Goal: Task Accomplishment & Management: Manage account settings

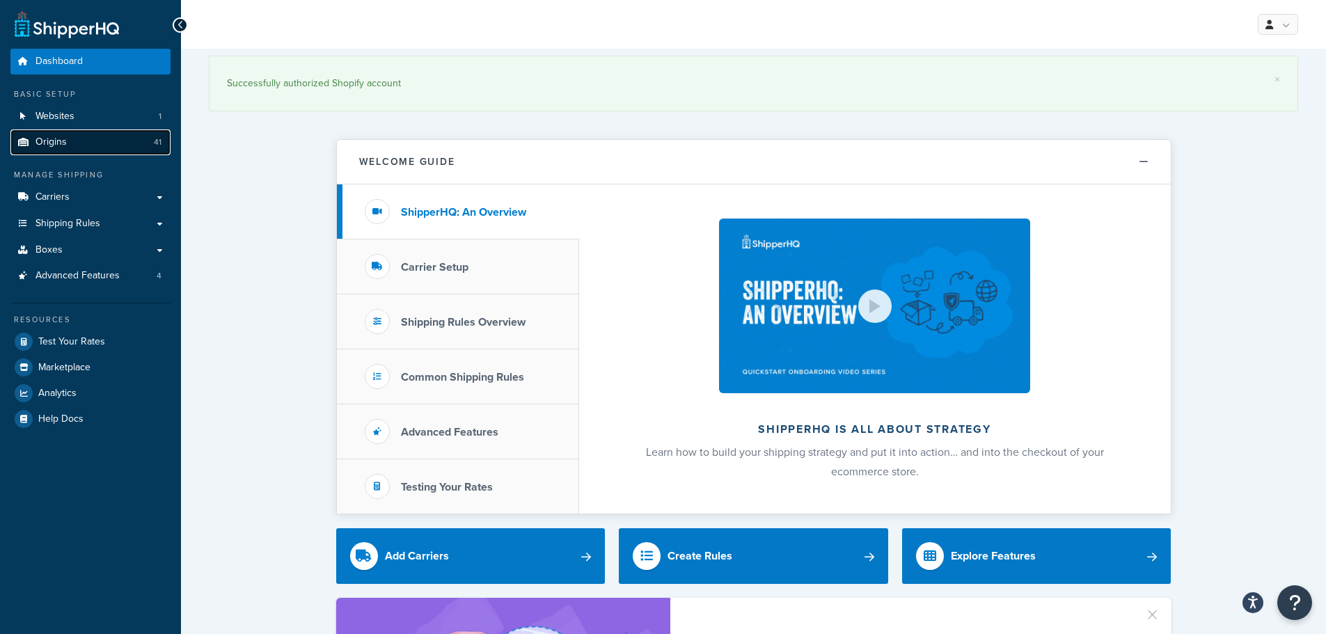
click at [93, 152] on link "Origins 41" at bounding box center [90, 142] width 160 height 26
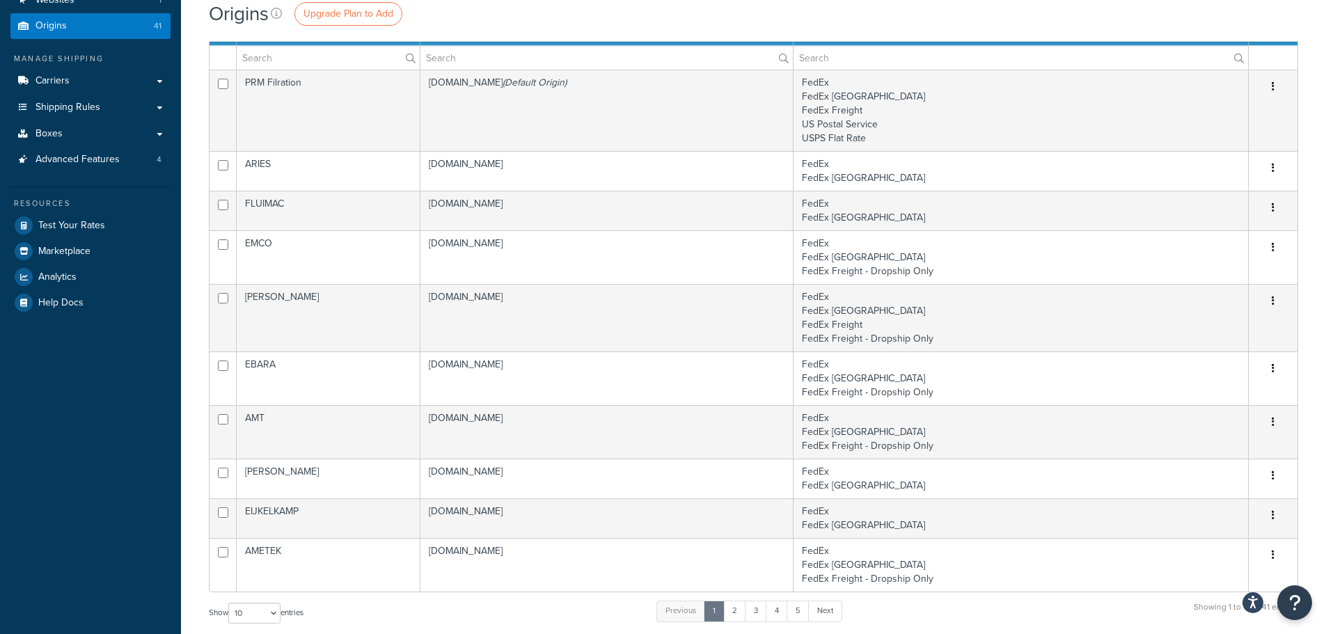
scroll to position [70, 0]
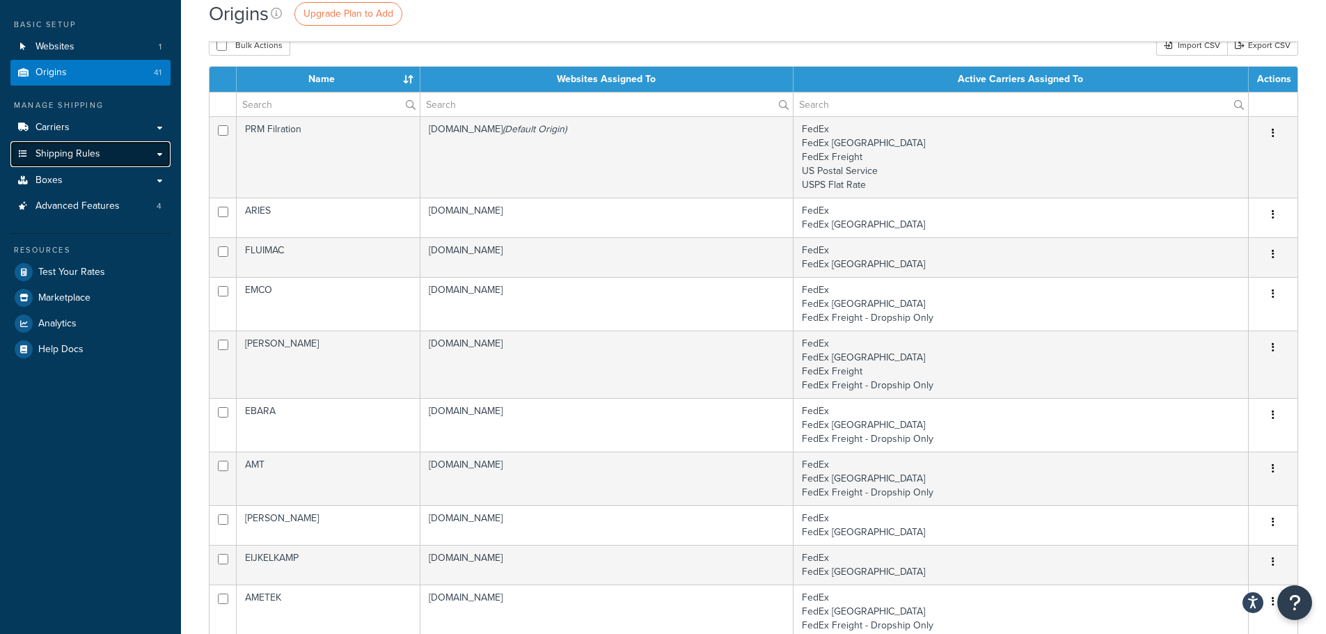
click at [94, 155] on span "Shipping Rules" at bounding box center [67, 154] width 65 height 12
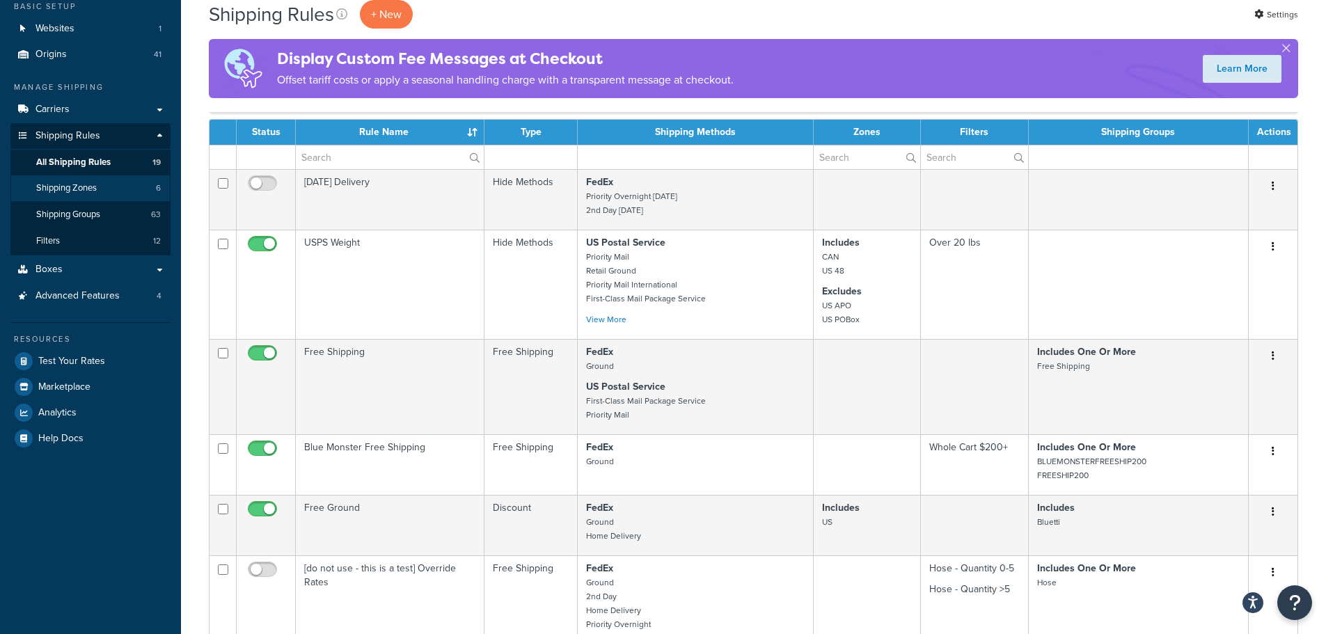
scroll to position [70, 0]
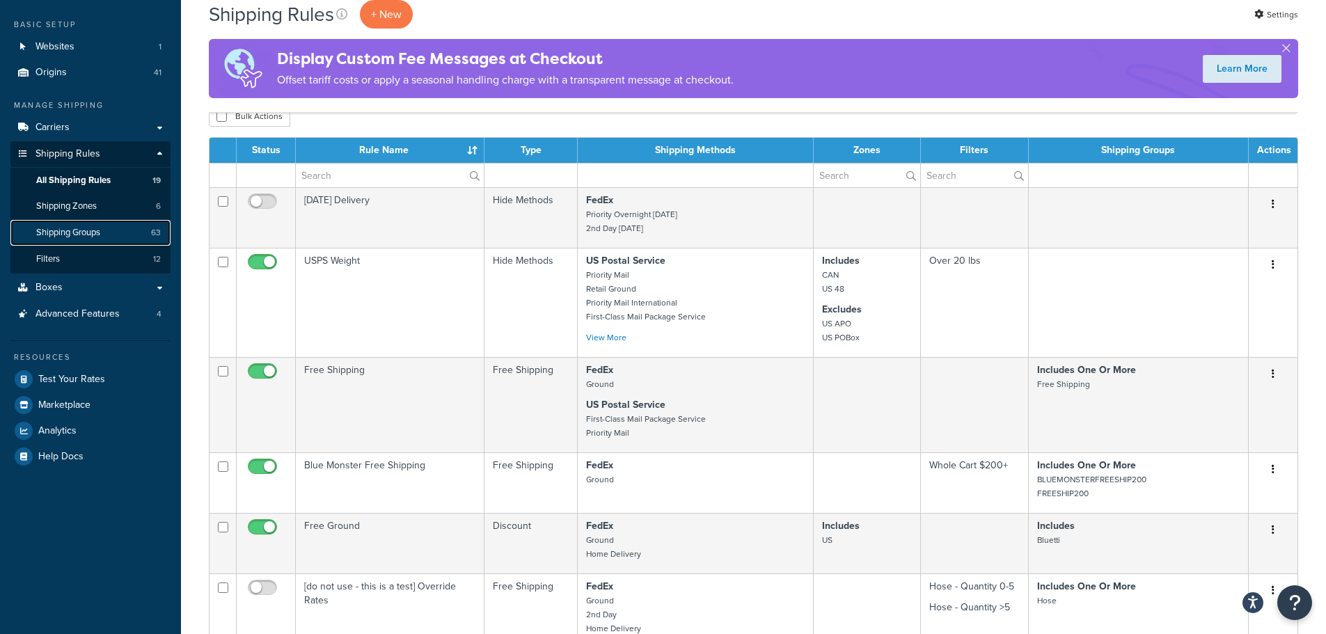
click at [82, 230] on span "Shipping Groups" at bounding box center [68, 233] width 64 height 12
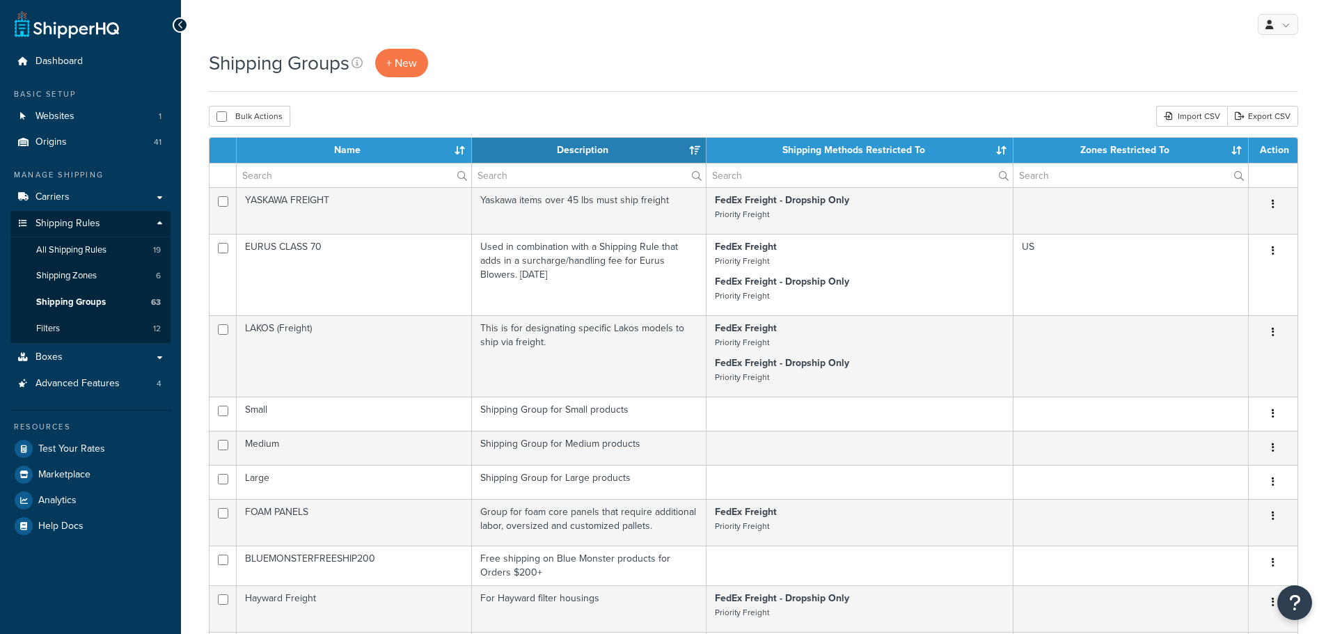
select select "15"
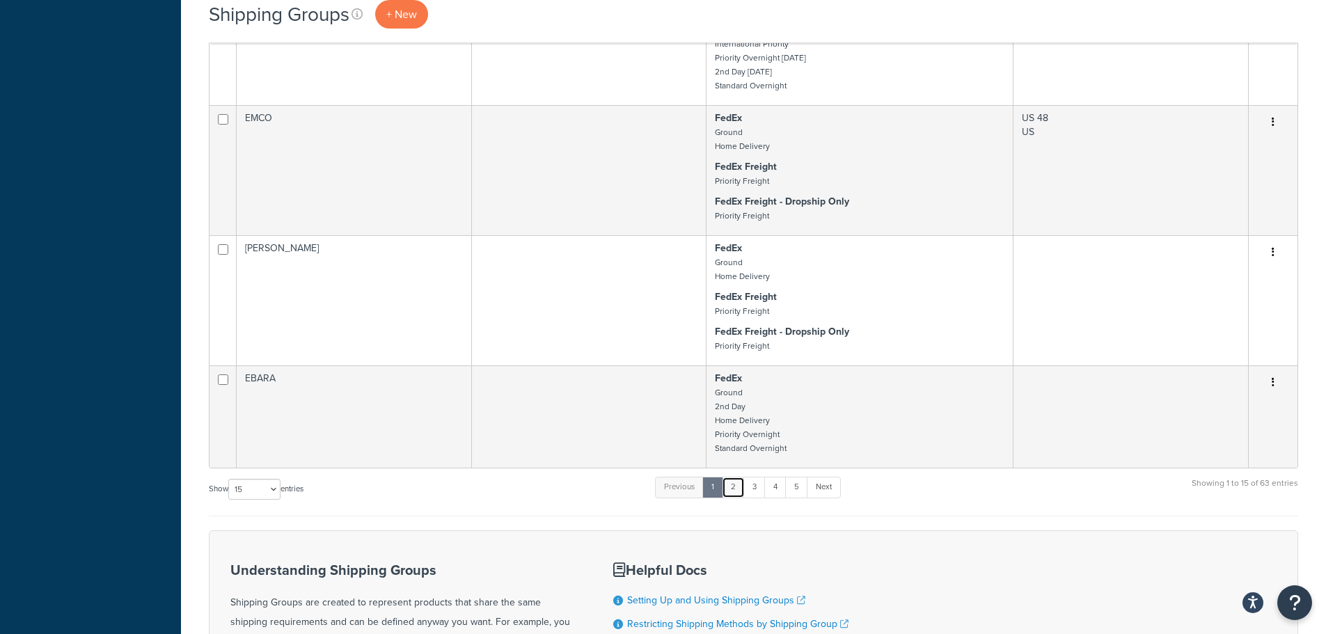
click at [734, 483] on link "2" at bounding box center [733, 487] width 23 height 21
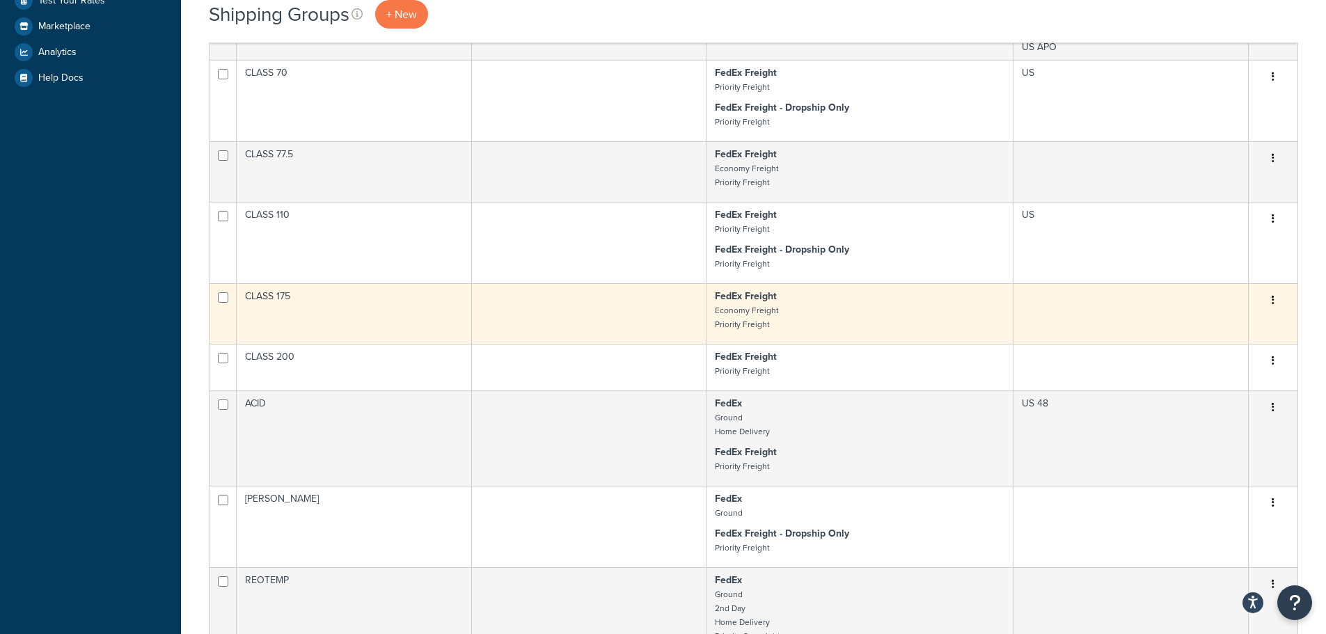
scroll to position [408, 0]
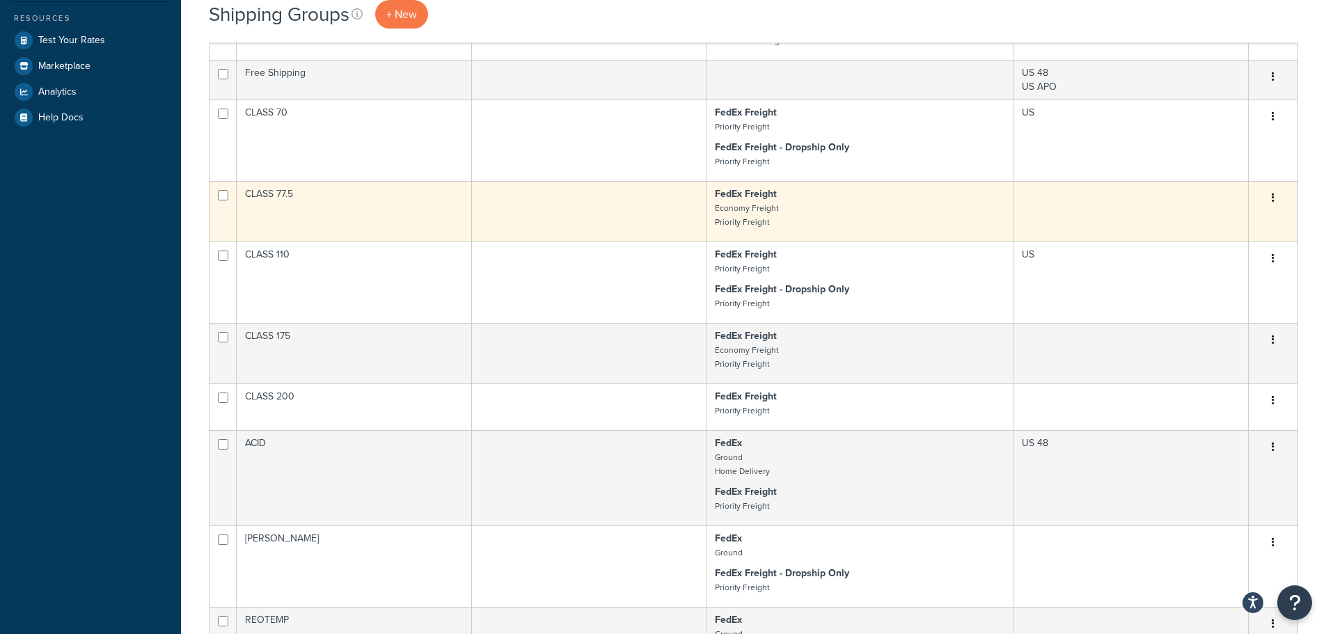
click at [664, 205] on td at bounding box center [589, 211] width 235 height 61
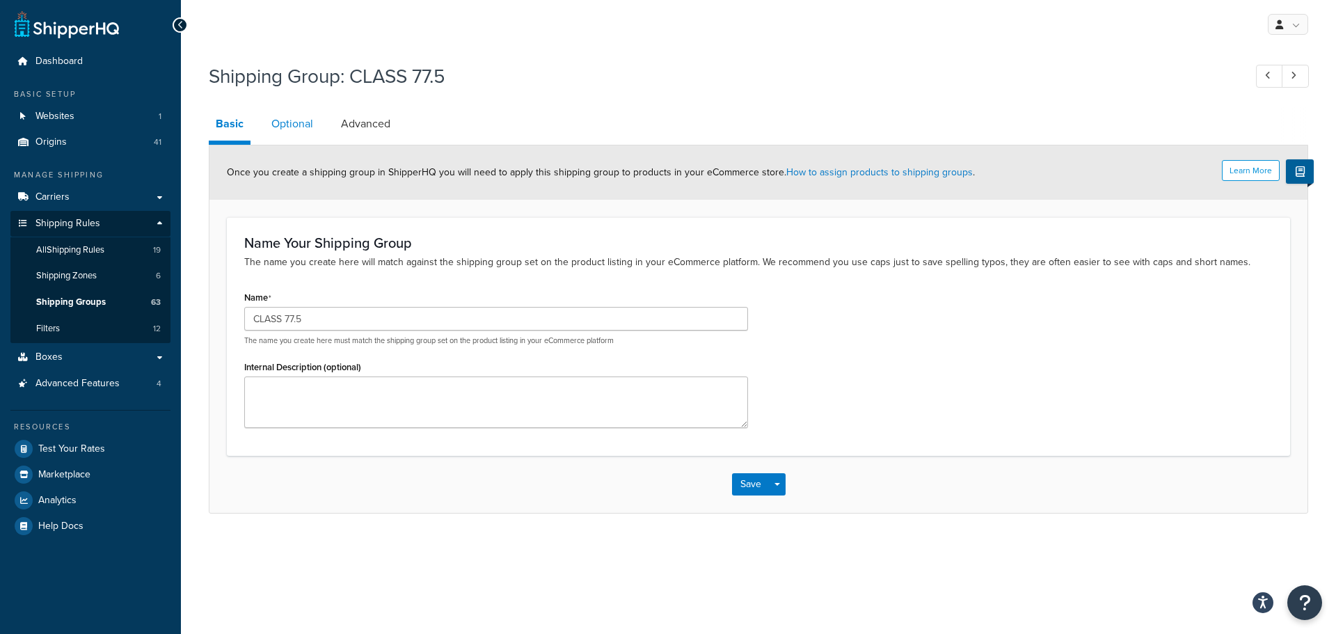
click at [308, 126] on link "Optional" at bounding box center [292, 123] width 56 height 33
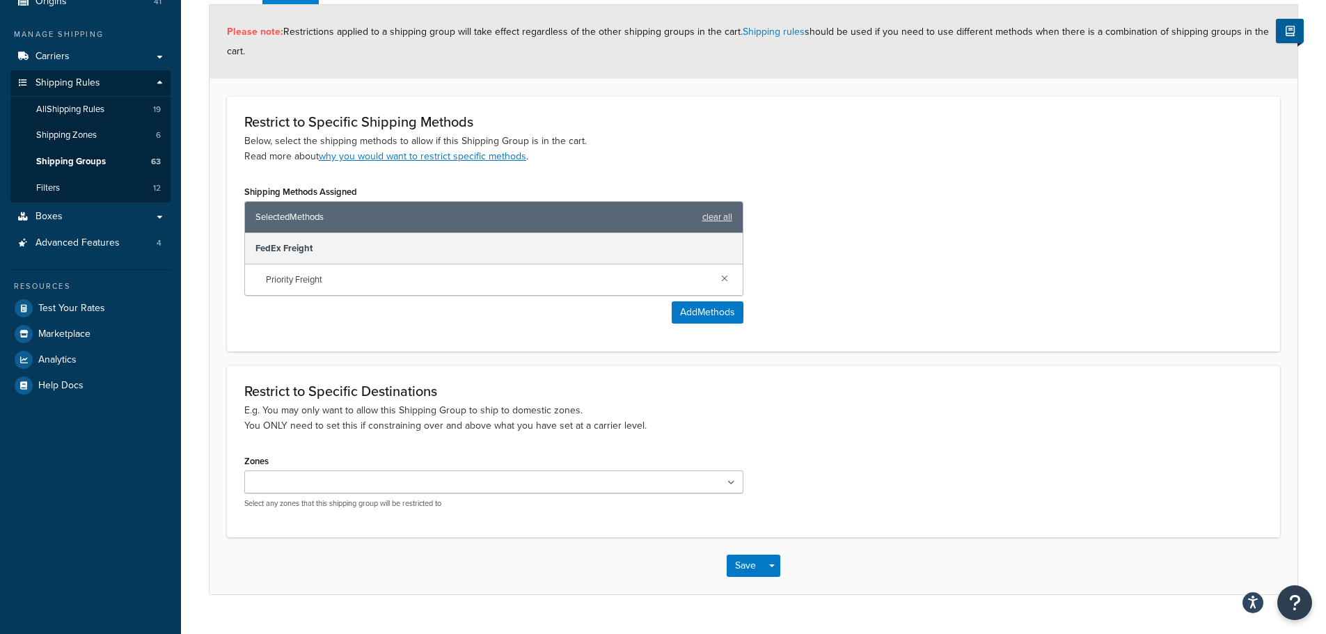
scroll to position [171, 0]
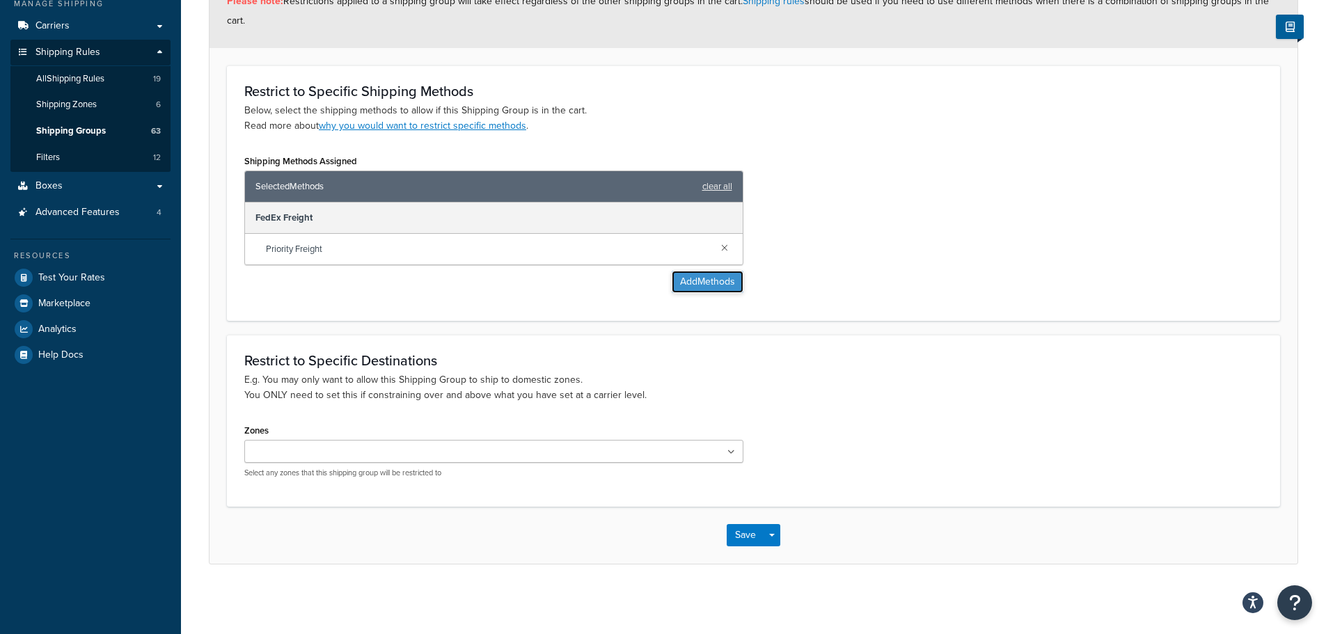
click at [683, 285] on button "Add Methods" at bounding box center [708, 282] width 72 height 22
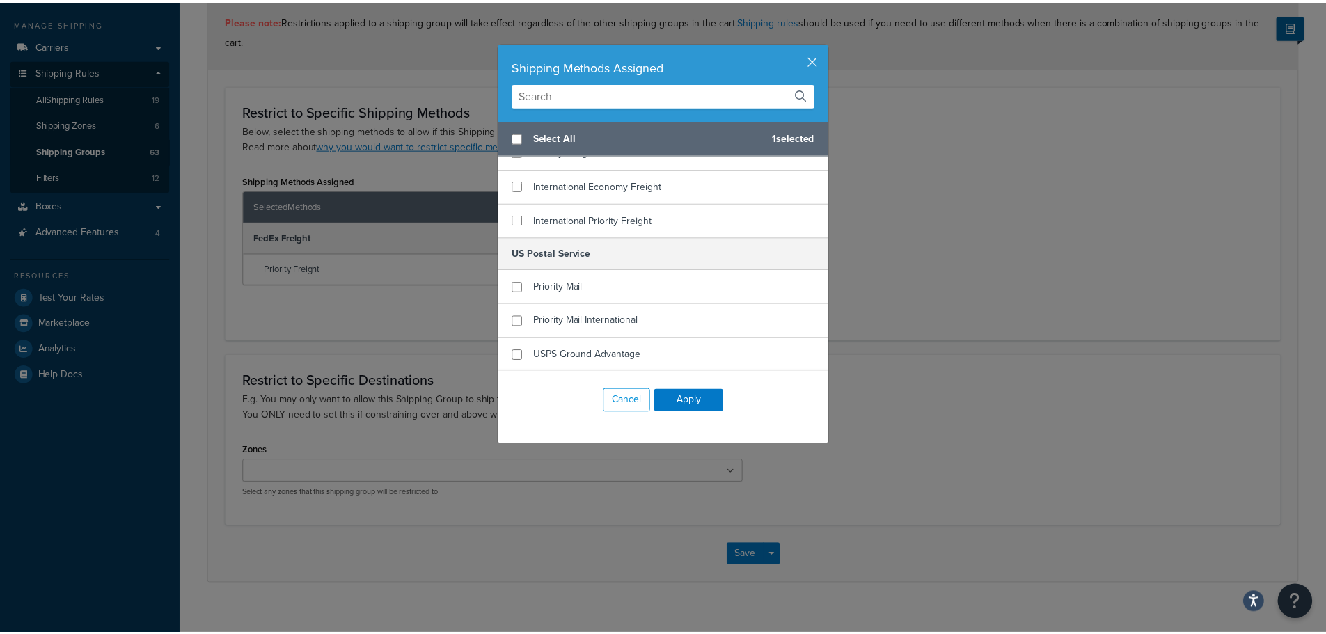
scroll to position [1009, 0]
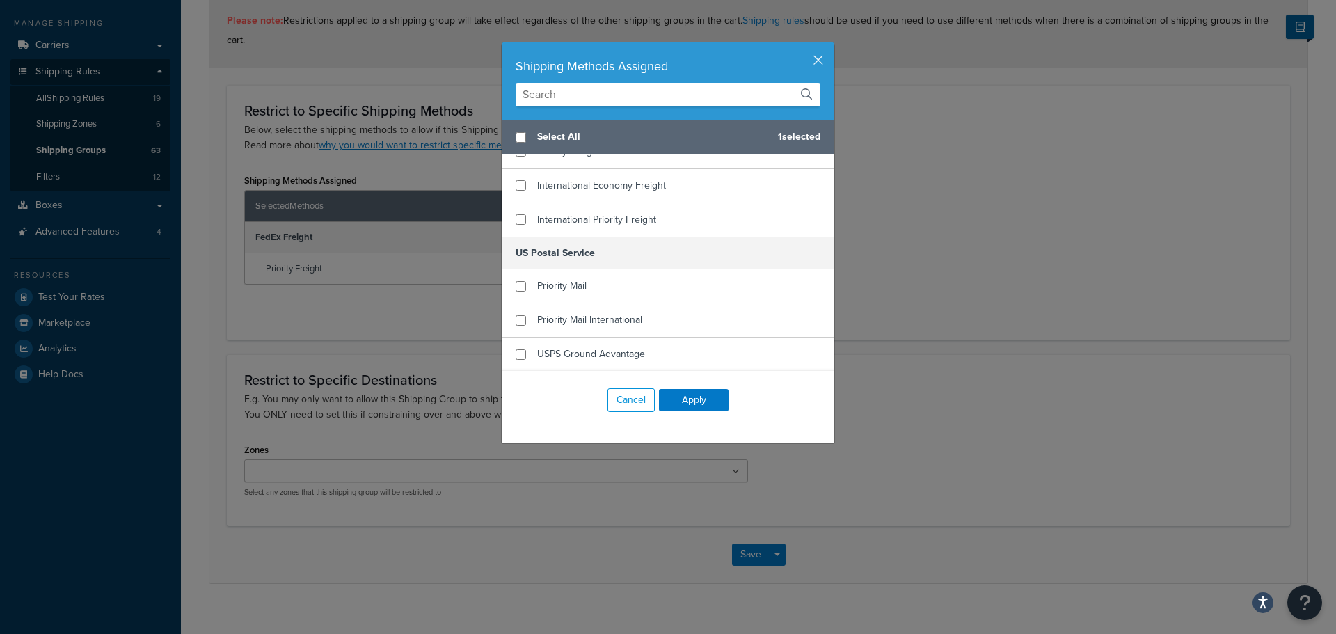
click at [820, 52] on div "Shipping Methods Assigned" at bounding box center [668, 81] width 333 height 78
click at [831, 46] on button "button" at bounding box center [832, 43] width 3 height 3
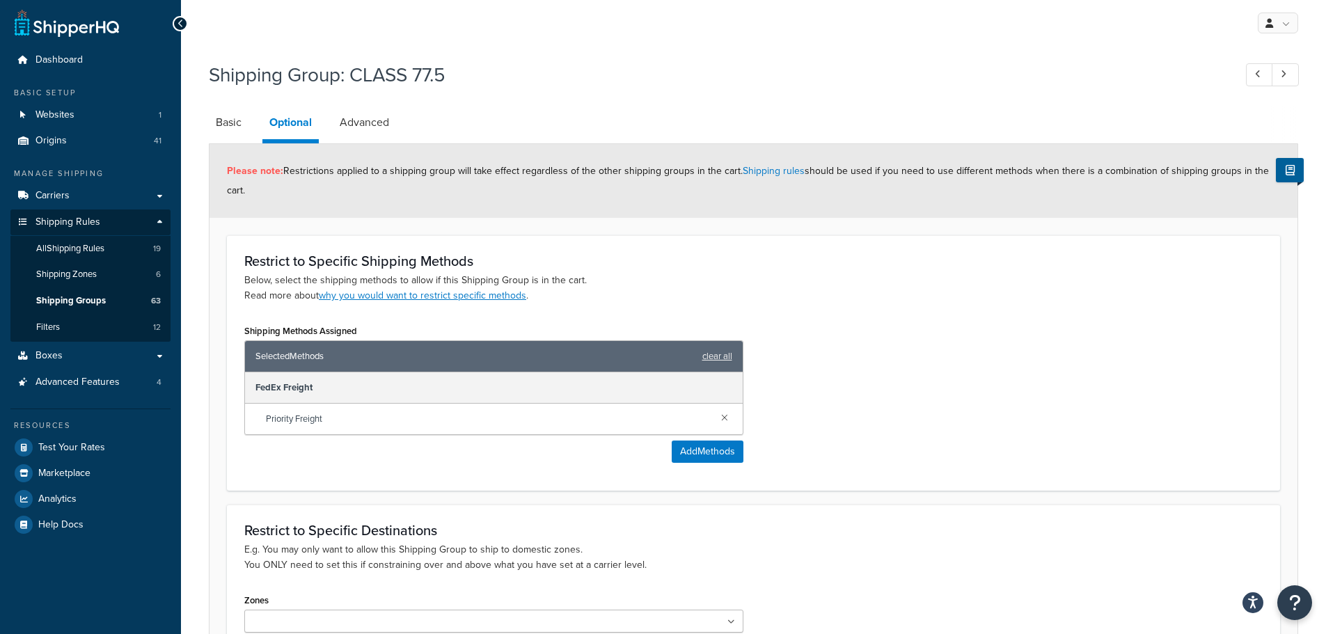
scroll to position [0, 0]
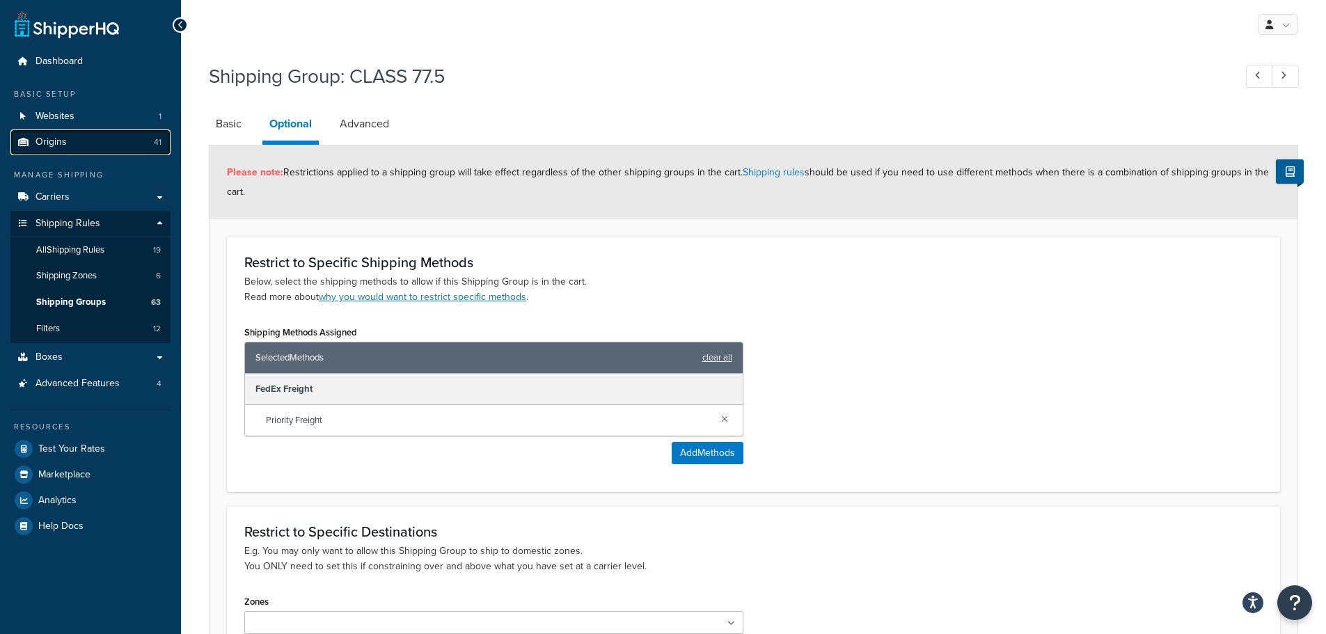
click at [72, 135] on link "Origins 41" at bounding box center [90, 142] width 160 height 26
